Goal: Transaction & Acquisition: Purchase product/service

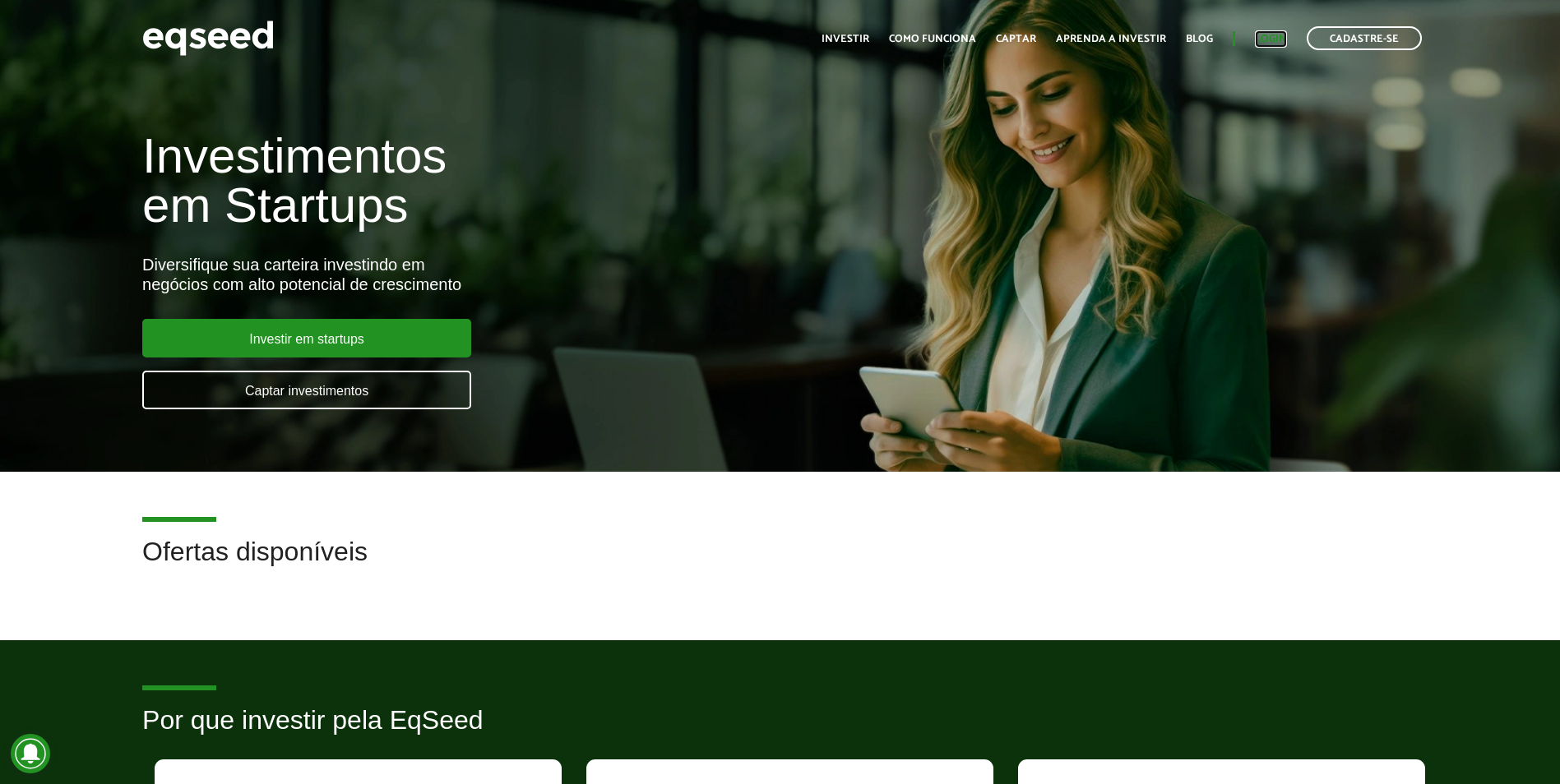
click at [1274, 34] on link "Login" at bounding box center [1270, 39] width 32 height 11
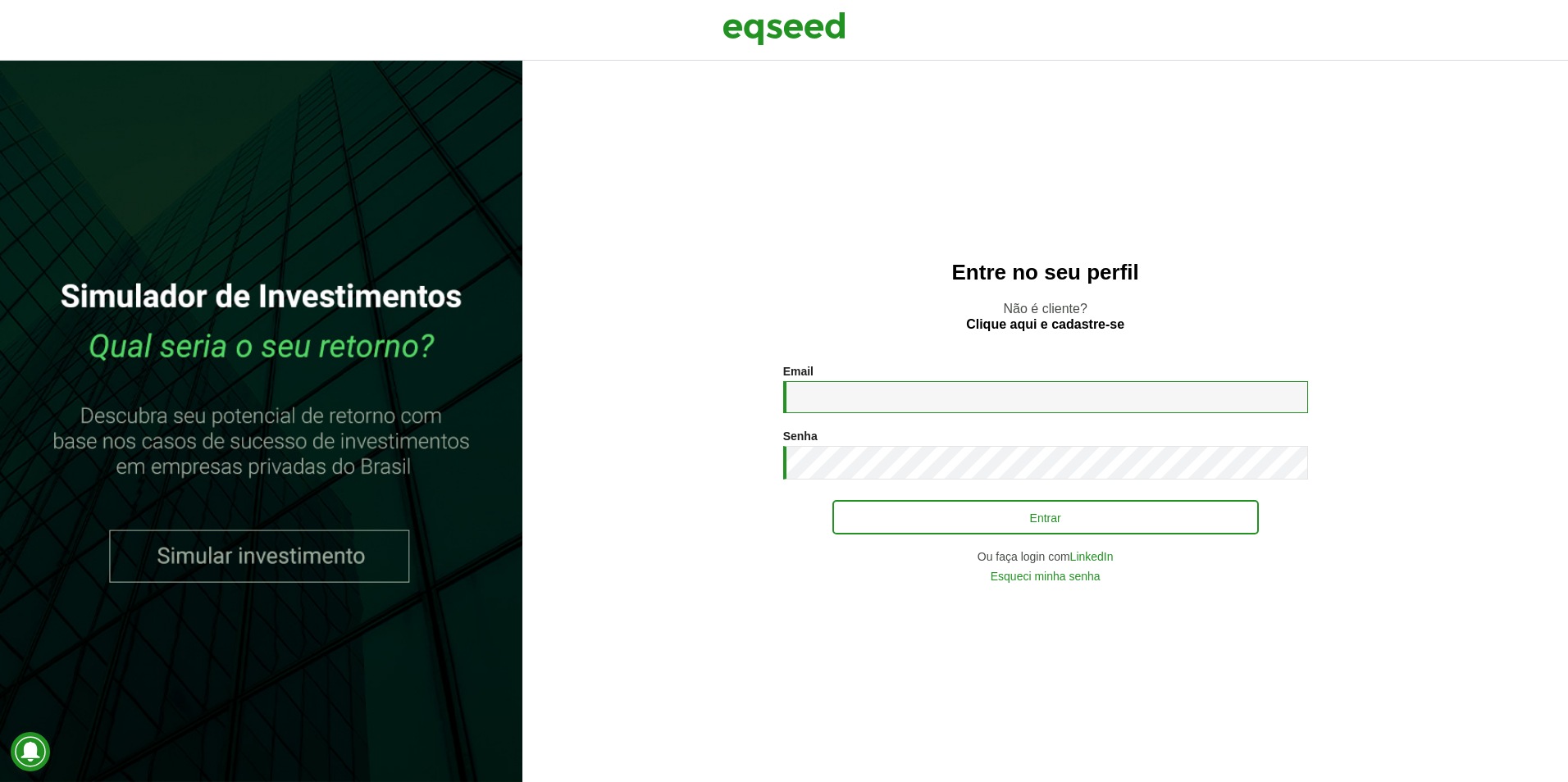
type input "**********"
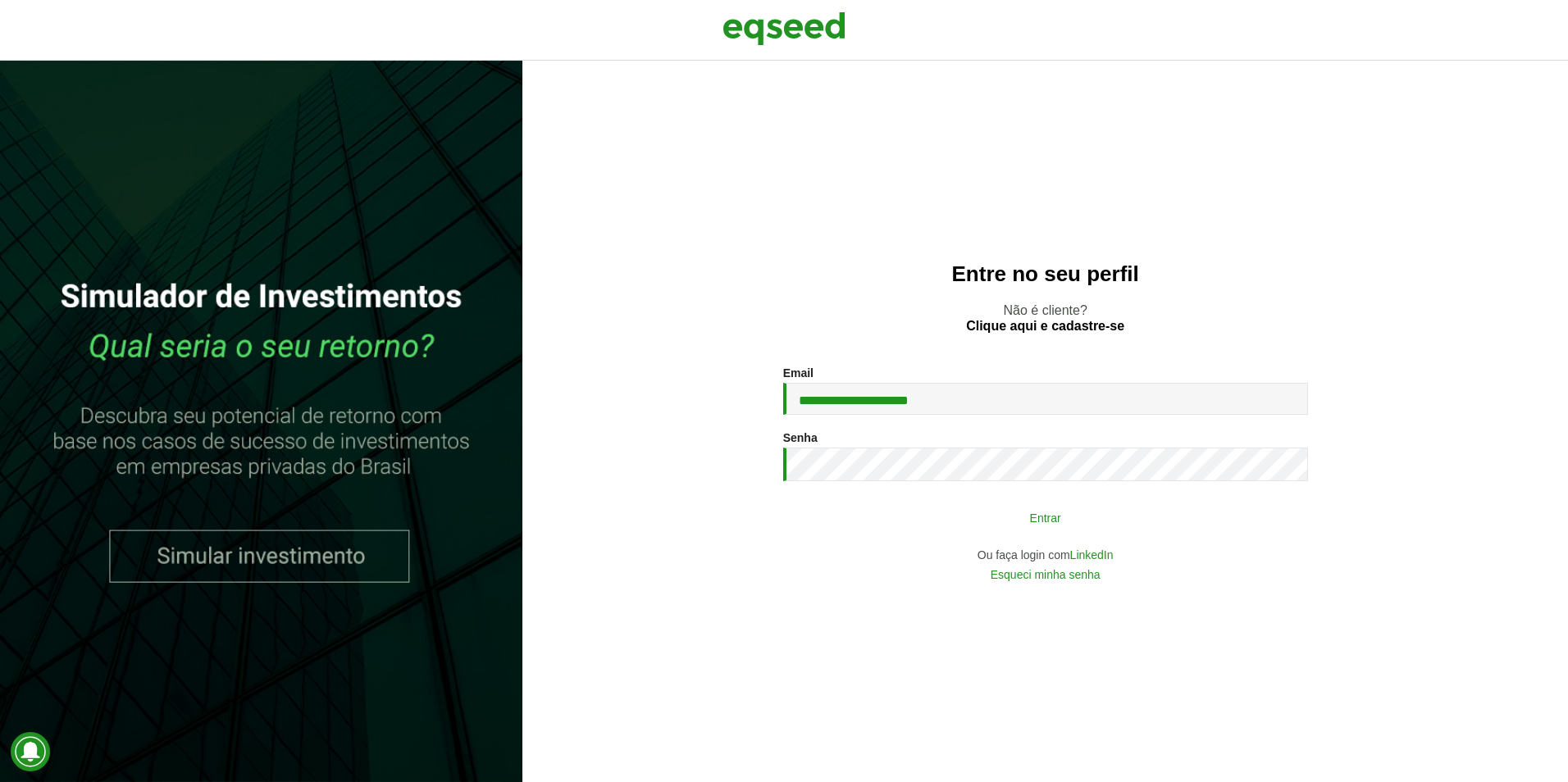
click at [1210, 503] on button "Entrar" at bounding box center [1045, 517] width 426 height 31
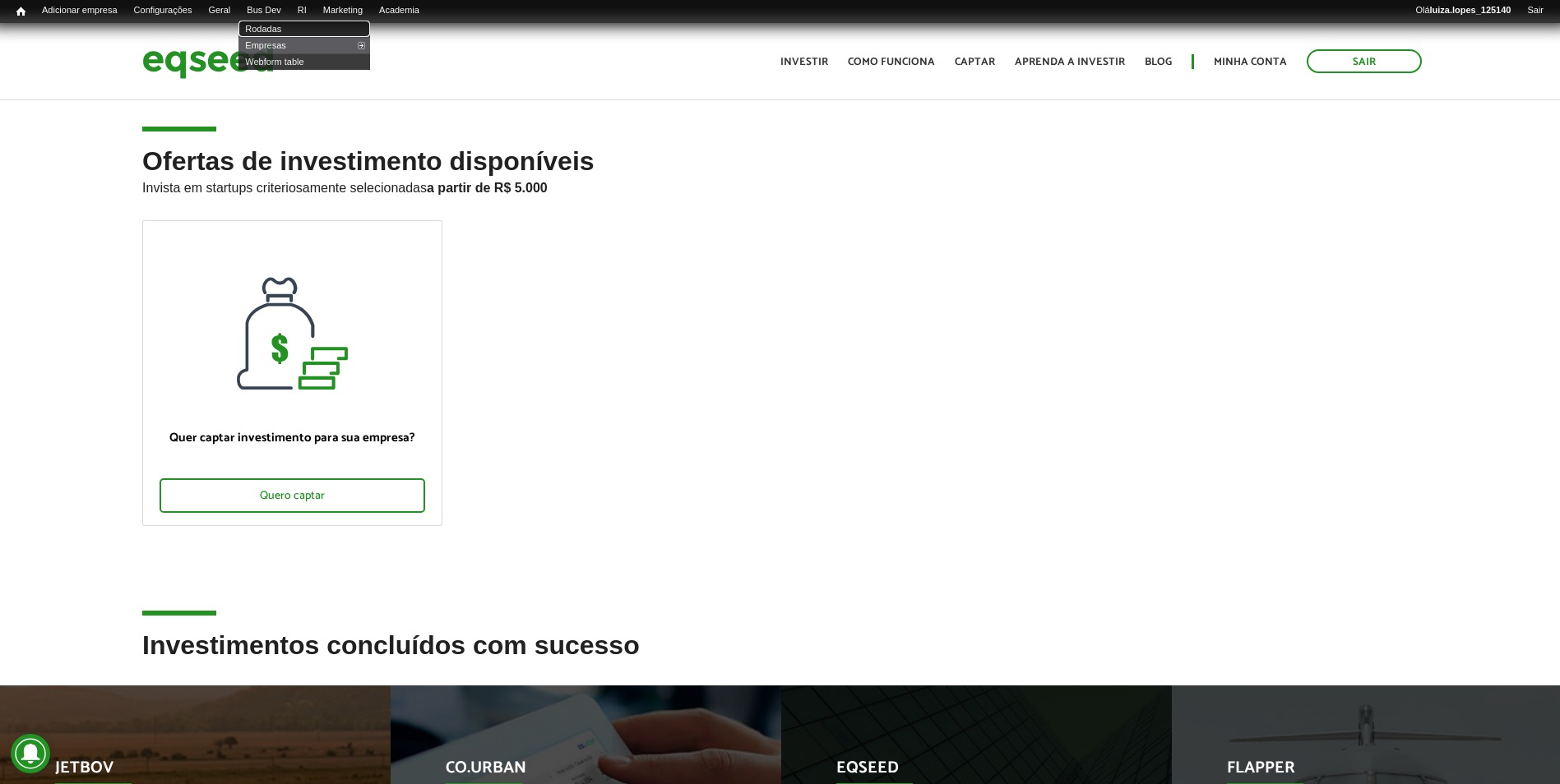
click at [277, 25] on link "Rodadas" at bounding box center [304, 29] width 131 height 16
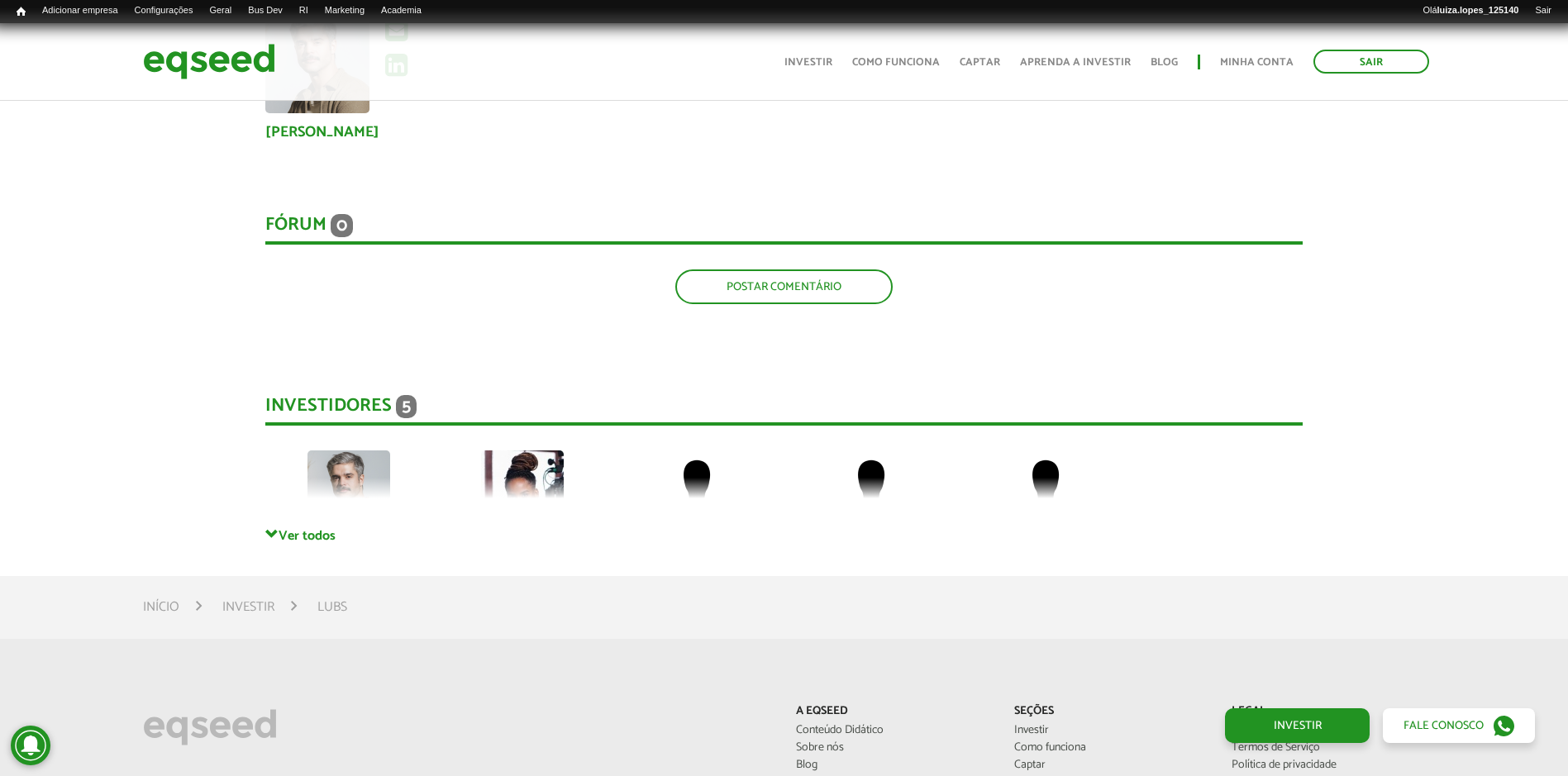
scroll to position [2561, 0]
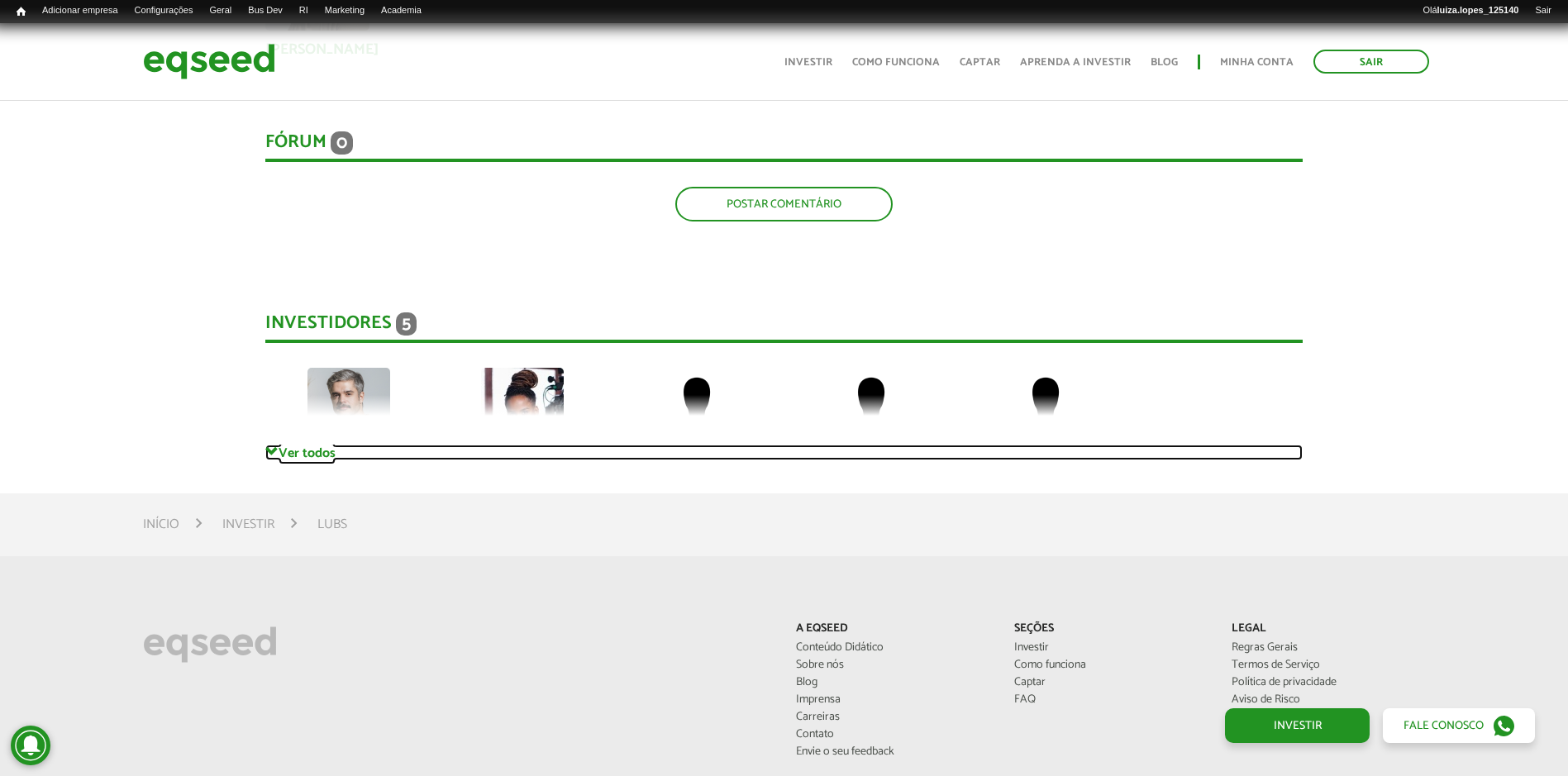
click at [304, 452] on link "Ver todos" at bounding box center [784, 452] width 1037 height 15
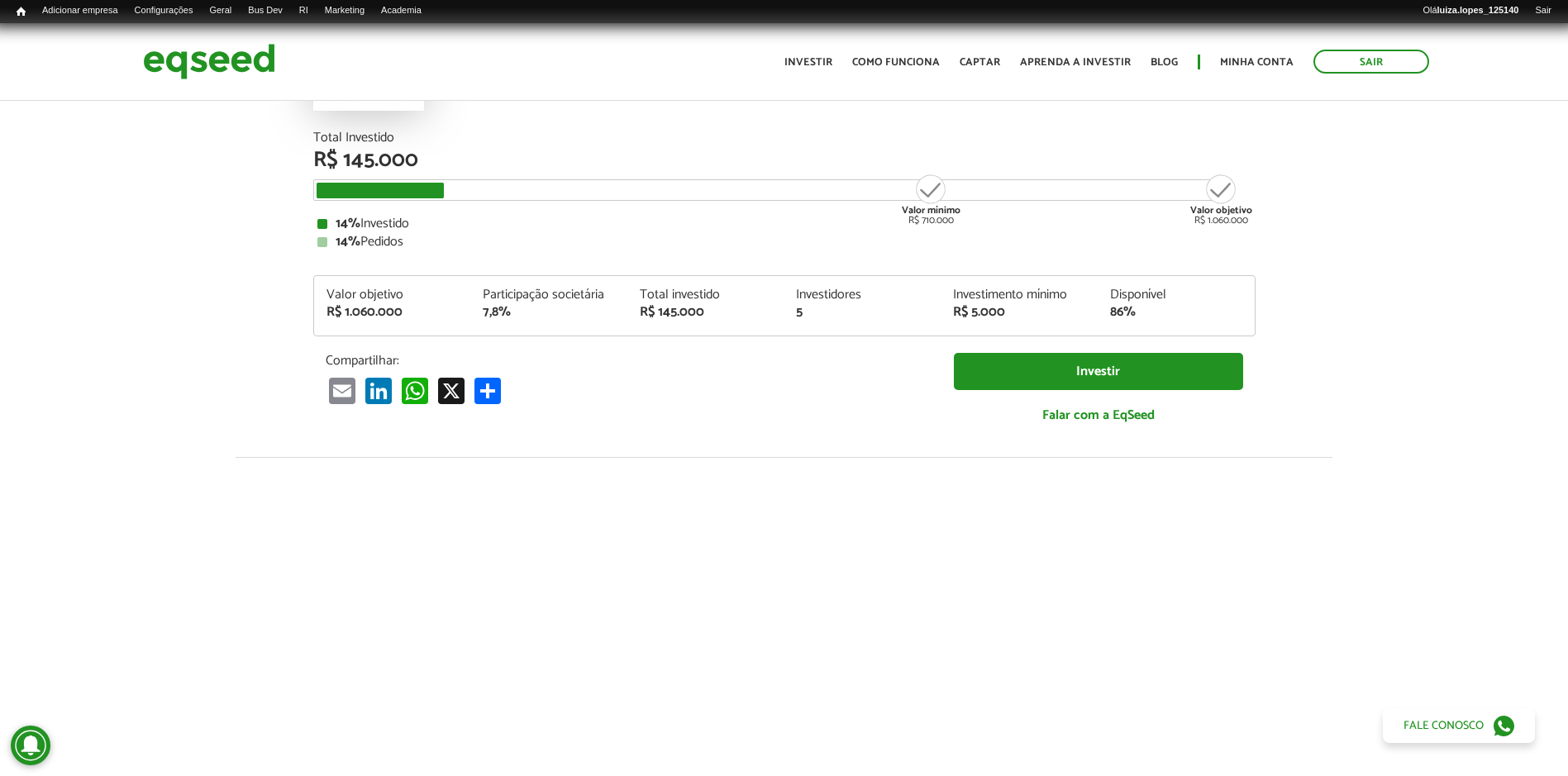
scroll to position [0, 0]
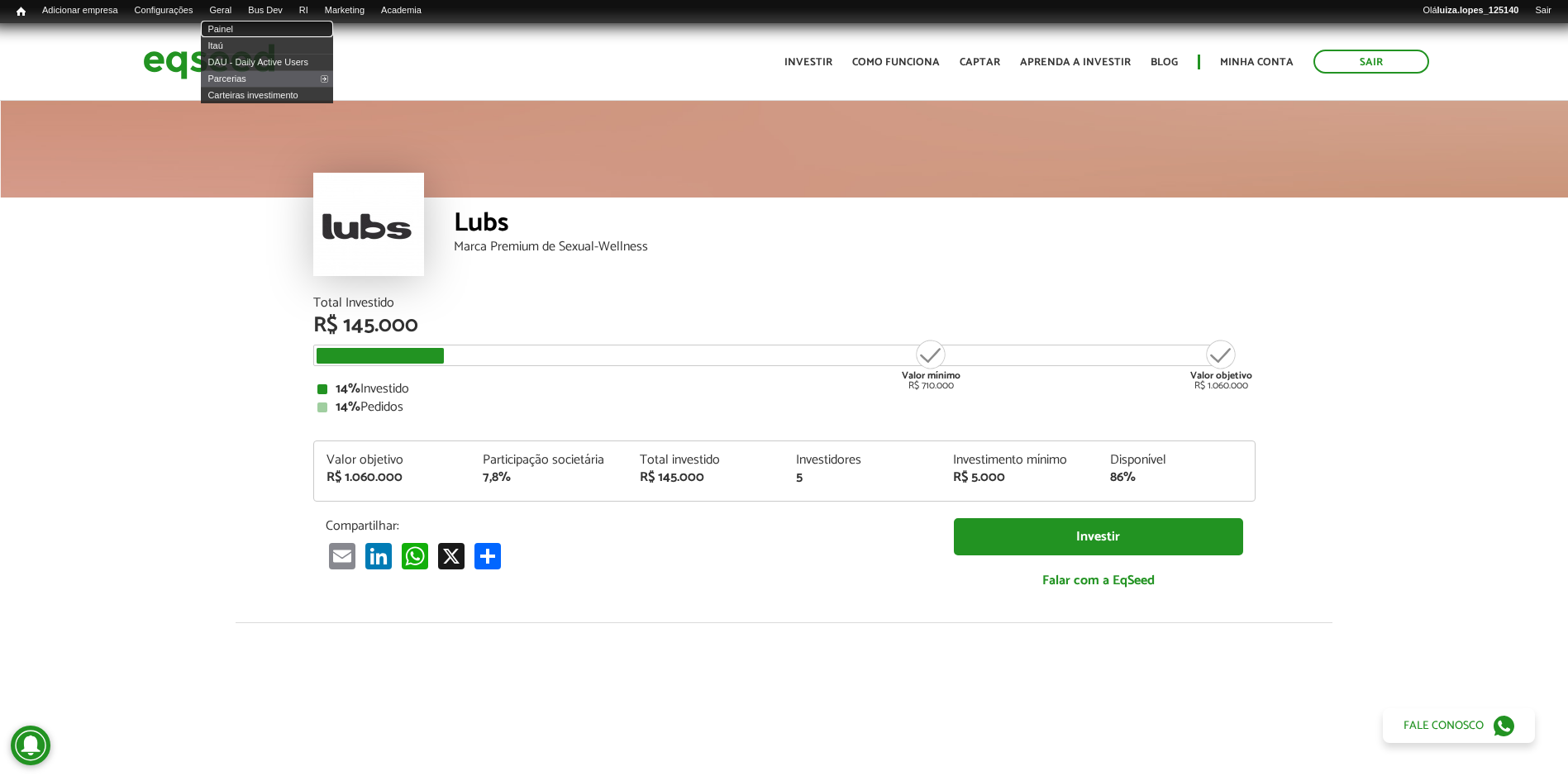
click at [252, 30] on link "Painel" at bounding box center [266, 29] width 132 height 16
